Goal: Obtain resource: Download file/media

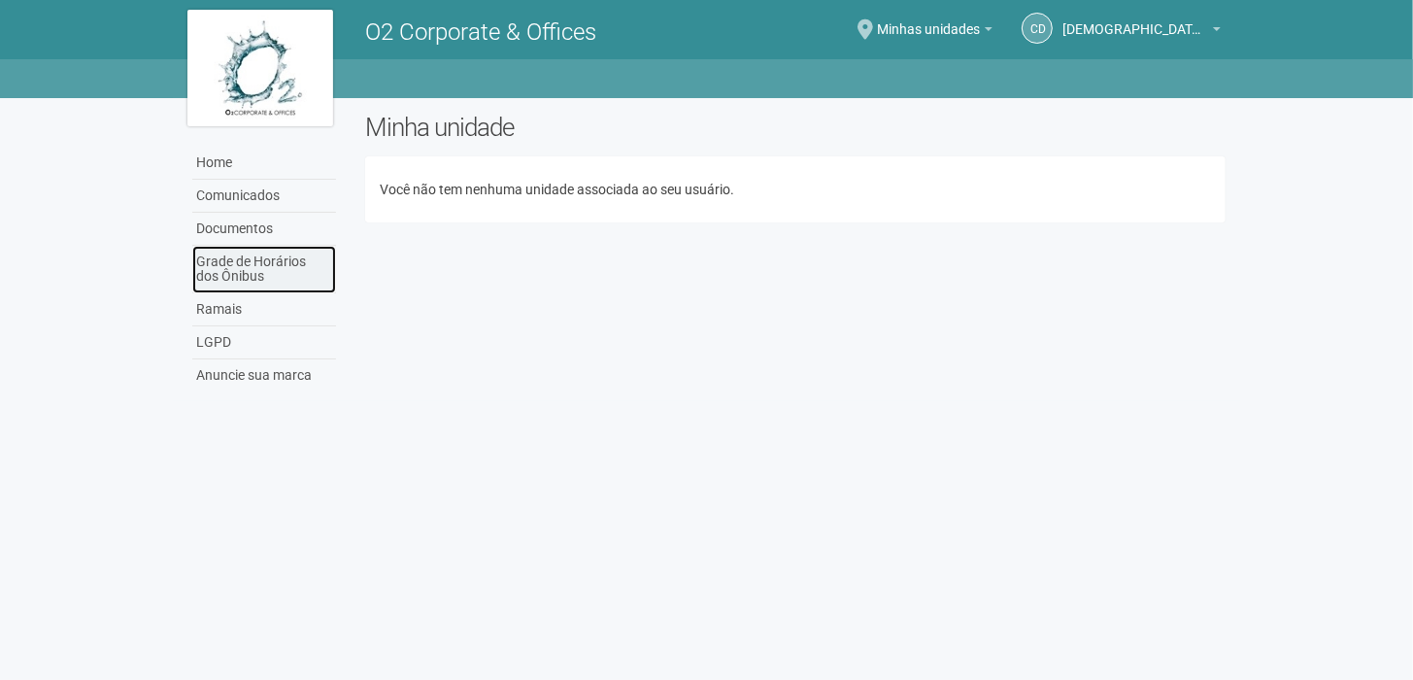
click at [231, 263] on link "Grade de Horários dos Ônibus" at bounding box center [264, 270] width 144 height 48
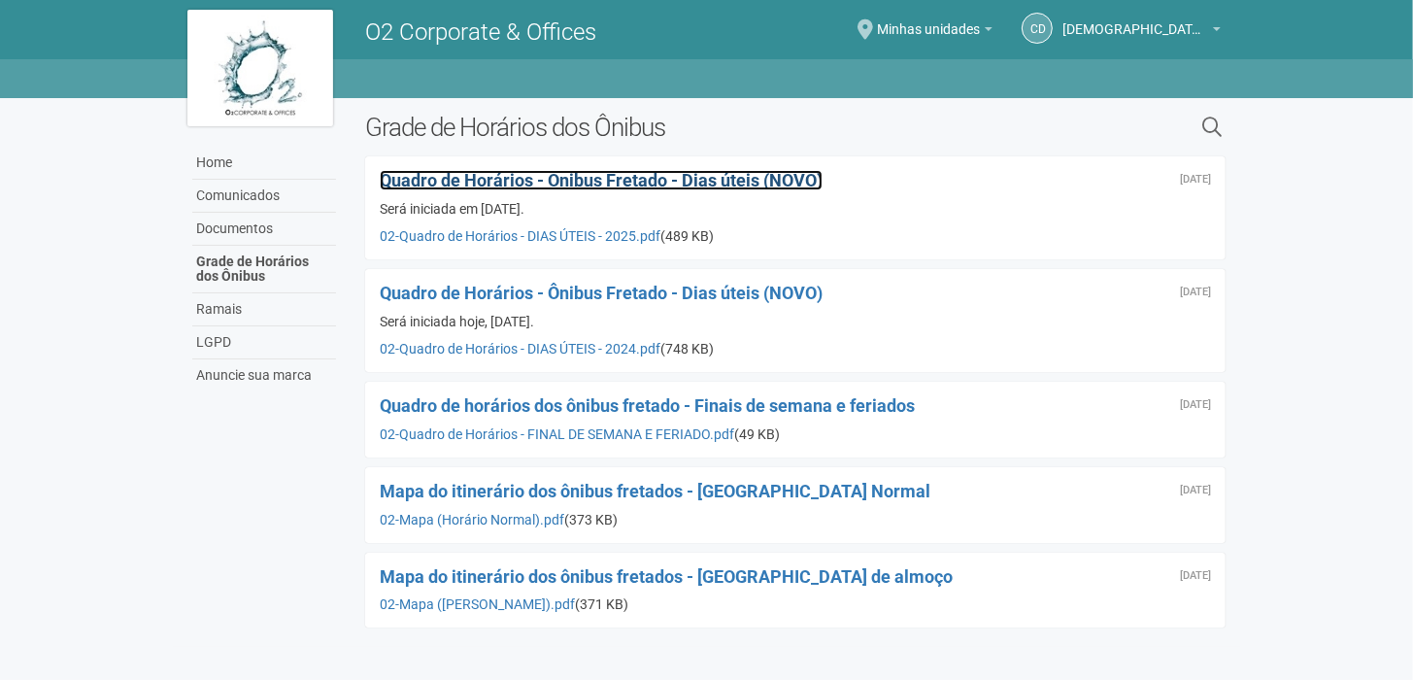
click at [606, 178] on span "Quadro de Horários - Ônibus Fretado - Dias úteis (NOVO)" at bounding box center [601, 180] width 443 height 20
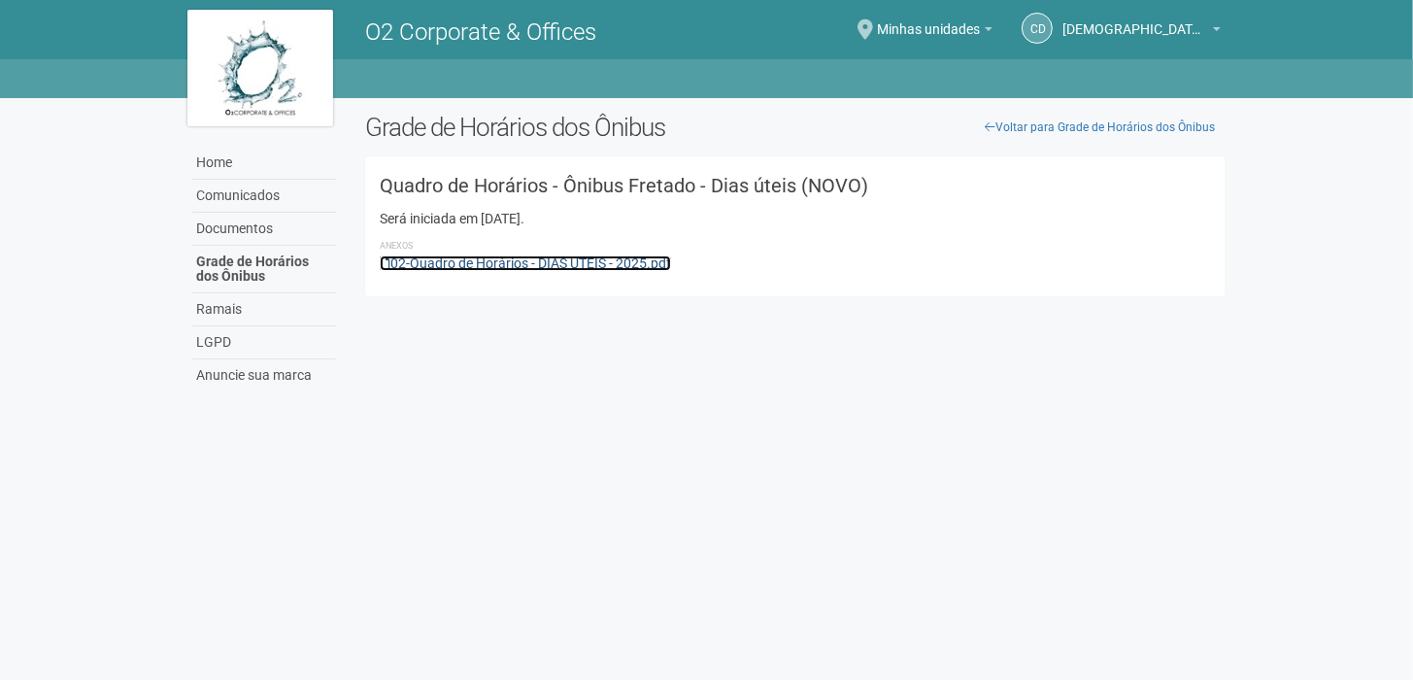
click at [560, 268] on link "02-Quadro de Horários - DIAS ÚTEIS - 2025.pdf" at bounding box center [525, 263] width 291 height 16
